Goal: Information Seeking & Learning: Learn about a topic

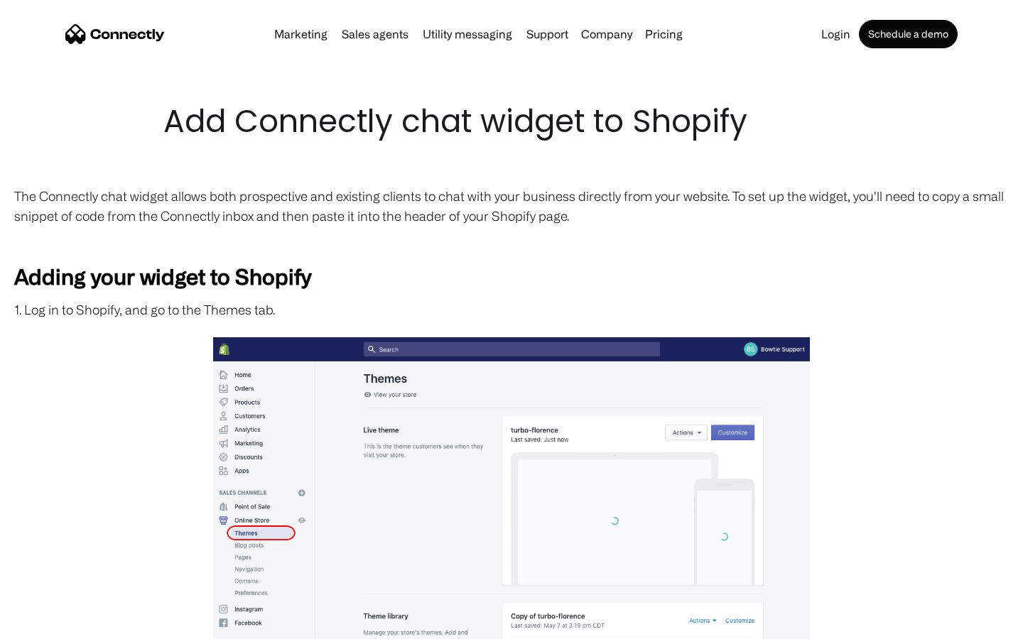
scroll to position [2402, 0]
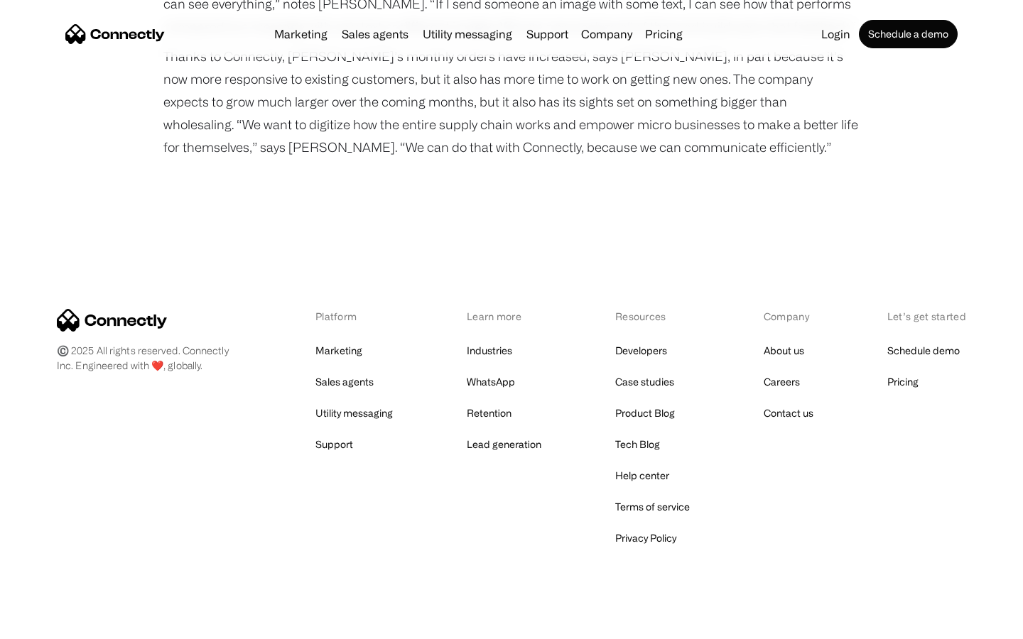
scroll to position [1807, 0]
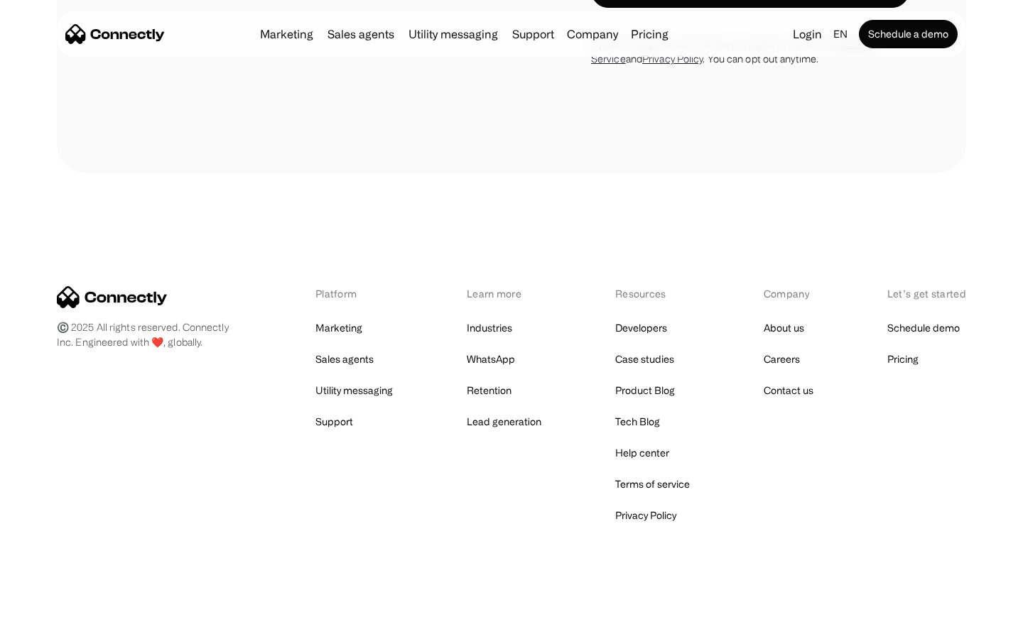
scroll to position [962, 0]
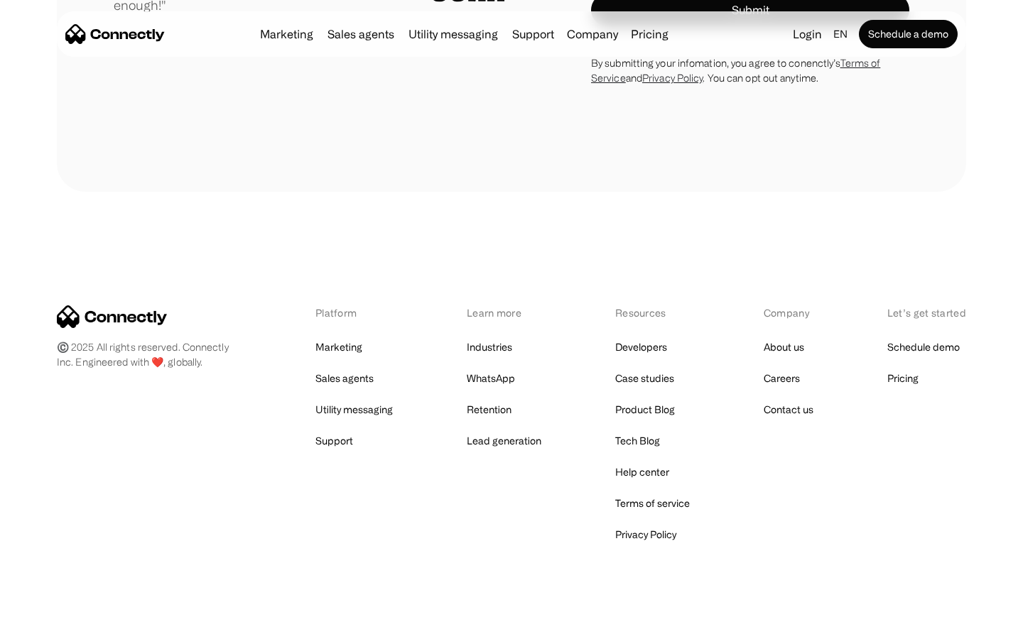
scroll to position [3955, 0]
